Goal: Check status: Check status

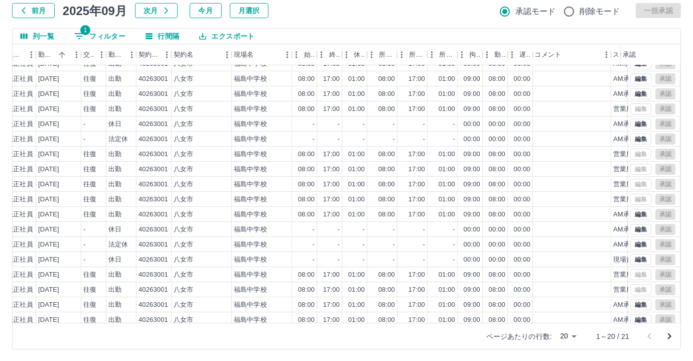
scroll to position [0, 165]
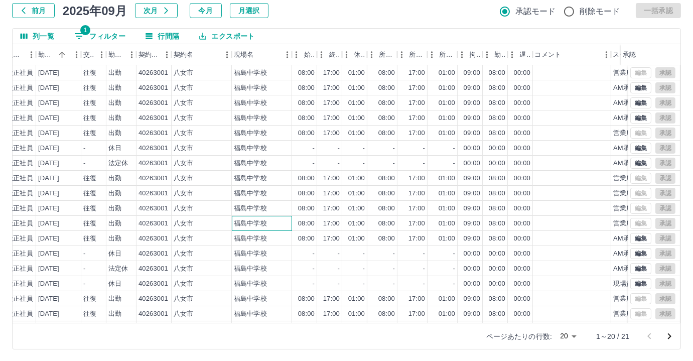
click at [266, 216] on div "福島中学校" at bounding box center [262, 223] width 60 height 15
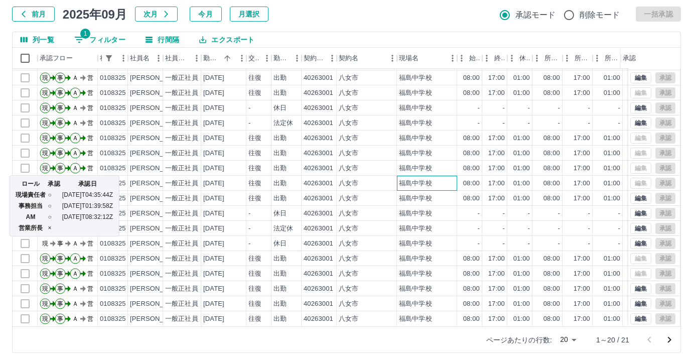
scroll to position [63, 0]
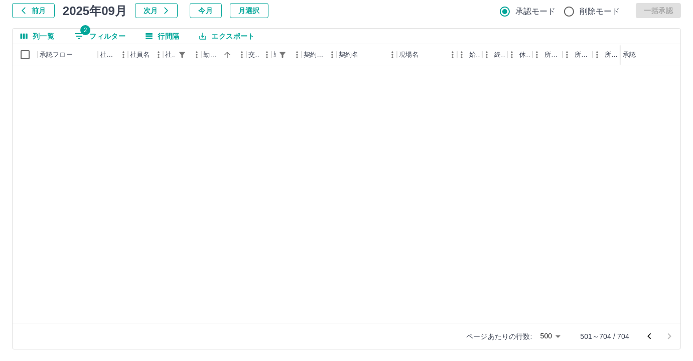
scroll to position [456, 0]
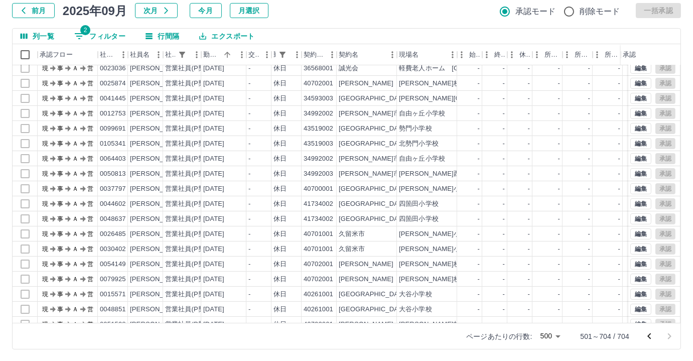
click at [104, 34] on button "2 フィルター" at bounding box center [99, 36] width 67 height 15
select select "**********"
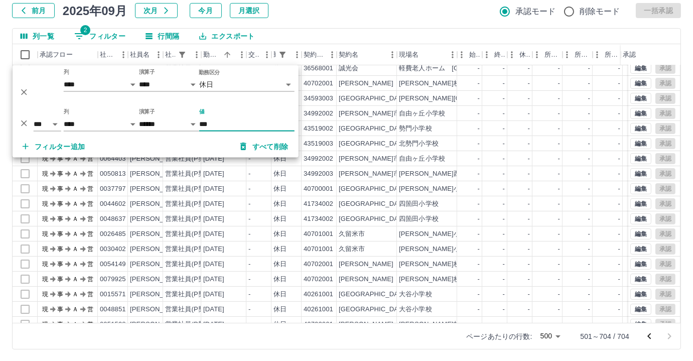
drag, startPoint x: 20, startPoint y: 120, endPoint x: 25, endPoint y: 107, distance: 13.8
click at [21, 119] on icon "削除" at bounding box center [24, 123] width 10 height 10
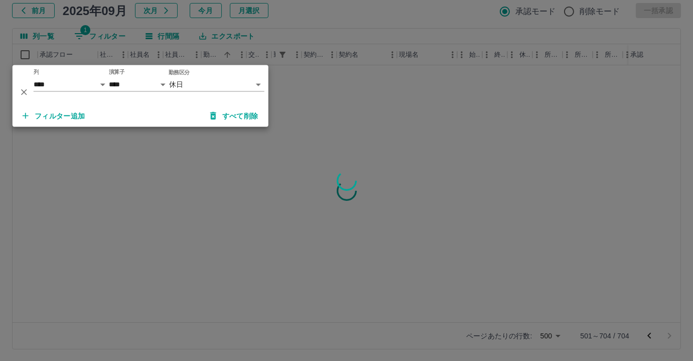
scroll to position [0, 0]
click at [27, 89] on icon "削除" at bounding box center [24, 92] width 10 height 10
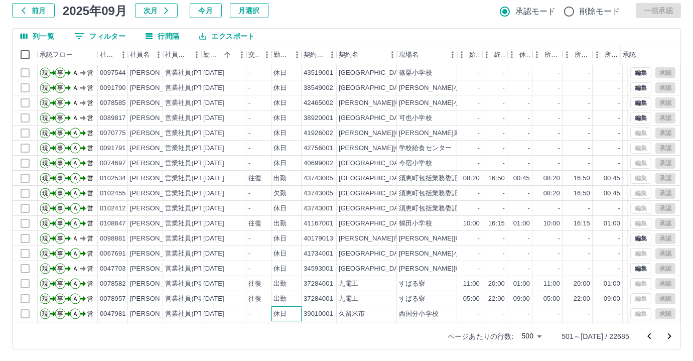
drag, startPoint x: 273, startPoint y: 314, endPoint x: 296, endPoint y: 318, distance: 22.9
click at [285, 317] on div "現 事 Ａ 営 0097544 土岐　良子 営業社員(PT契約) 2025-09-01 - 休日 43519001 篠栗町 篠栗小学校 - - - - - -…" at bounding box center [347, 194] width 668 height 258
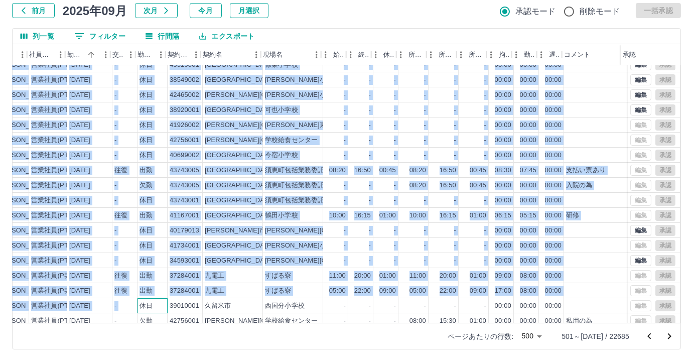
scroll to position [8, 136]
